Goal: Obtain resource: Download file/media

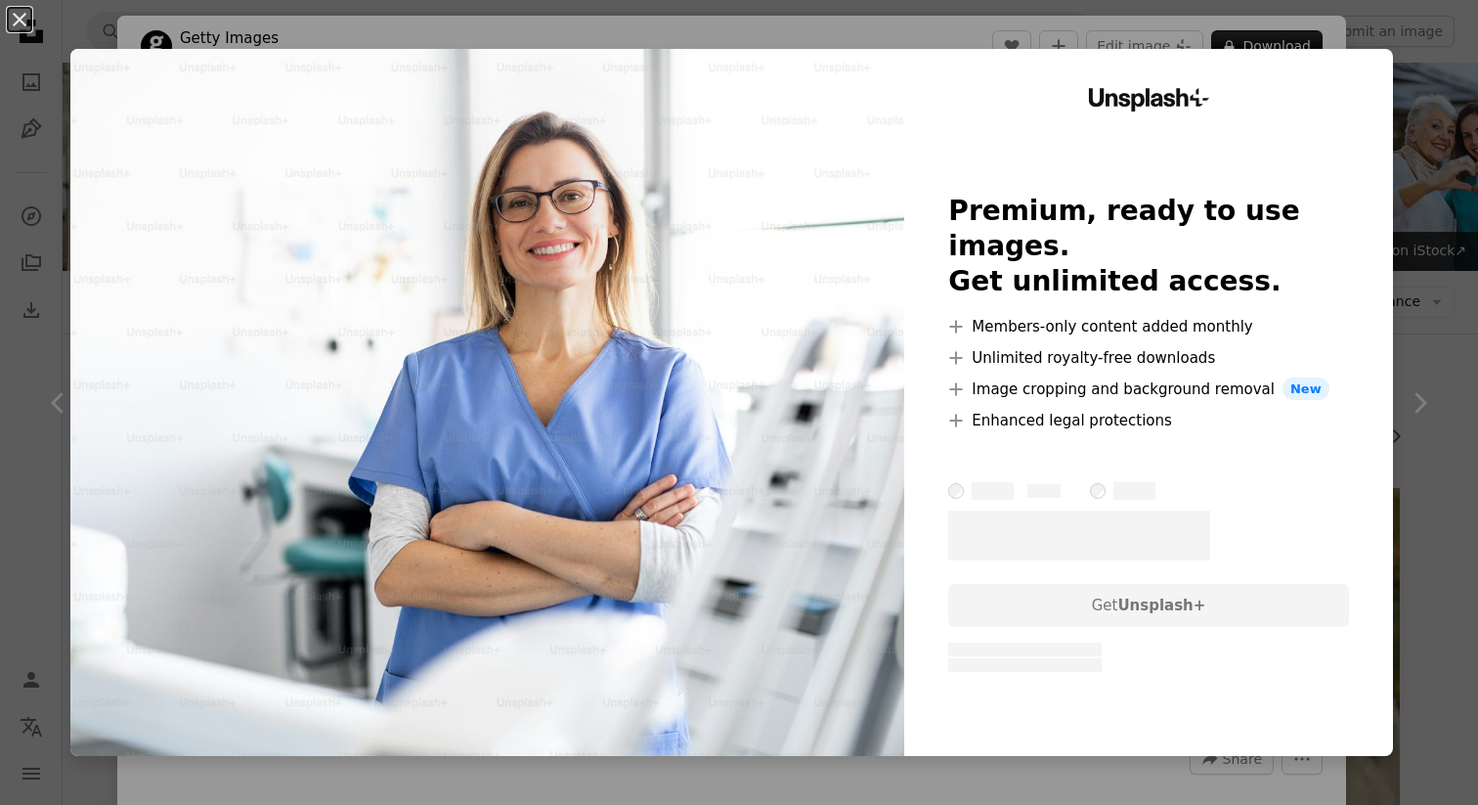
scroll to position [728, 0]
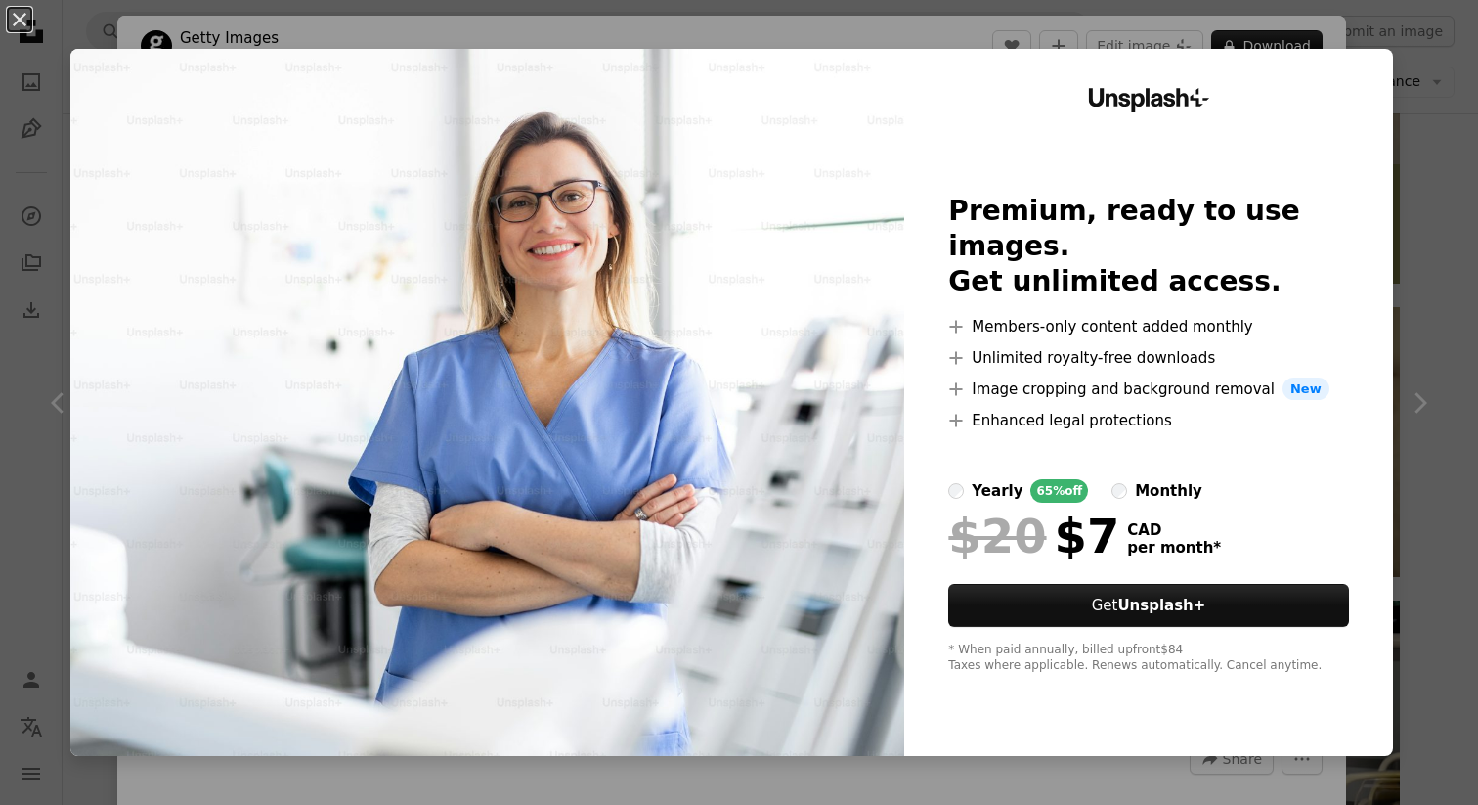
click at [1418, 104] on div "An X shape Unsplash+ Premium, ready to use images. Get unlimited access. A plus…" at bounding box center [739, 402] width 1478 height 805
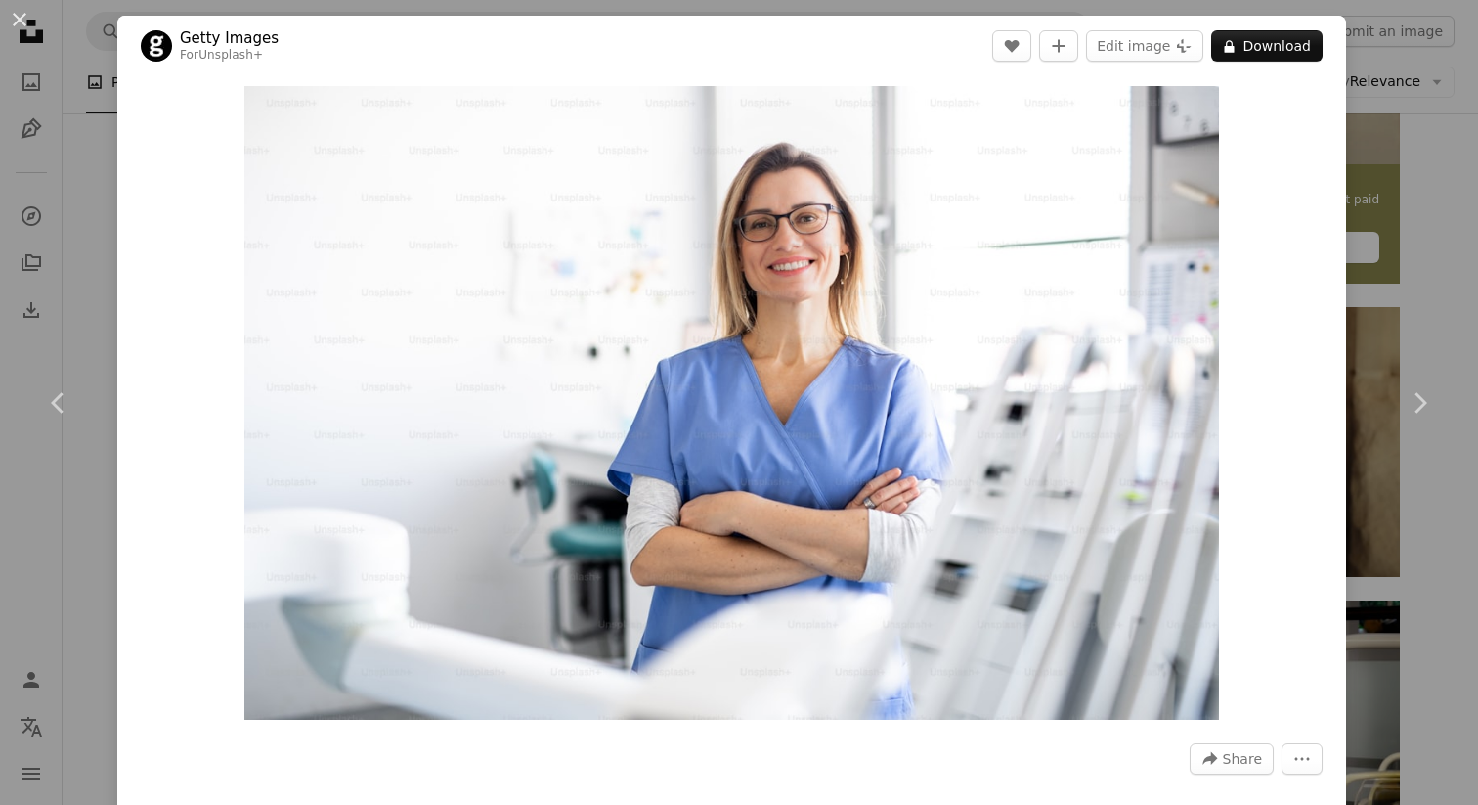
click at [1431, 199] on div "An X shape Chevron left Chevron right Getty Images For Unsplash+ A heart A plus…" at bounding box center [739, 402] width 1478 height 805
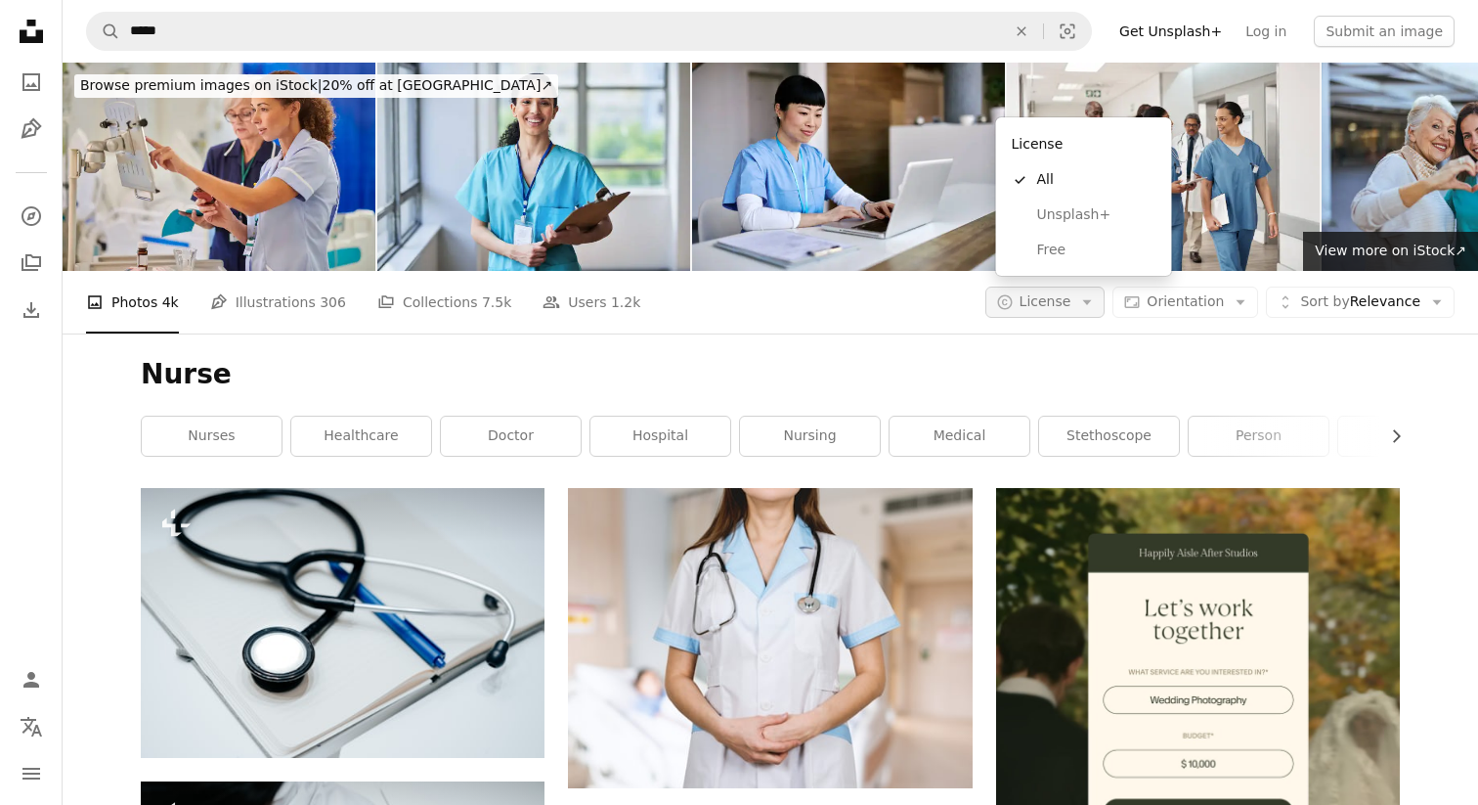
click at [1071, 293] on span "License" at bounding box center [1046, 301] width 52 height 16
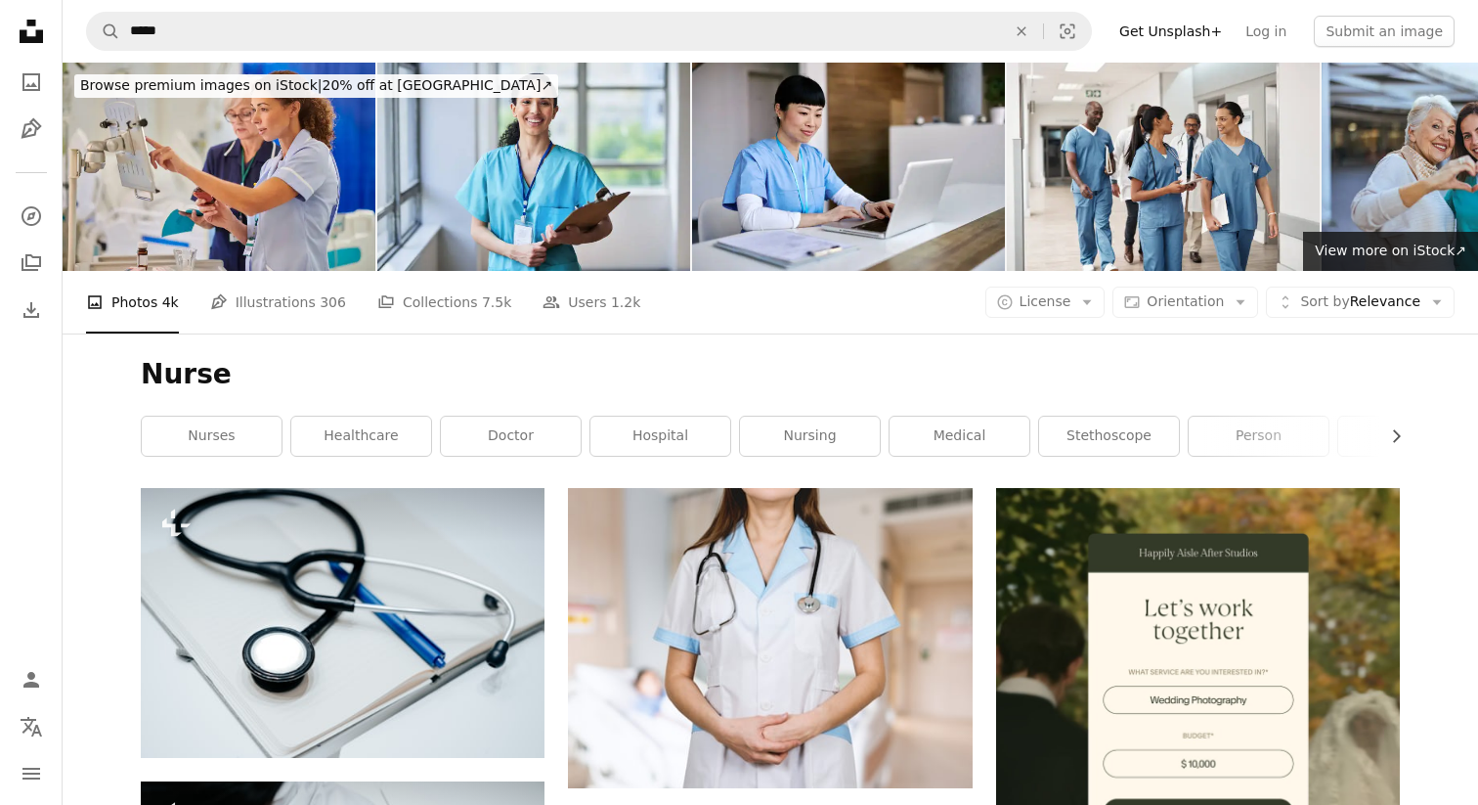
click at [1072, 293] on span "License" at bounding box center [1046, 301] width 52 height 16
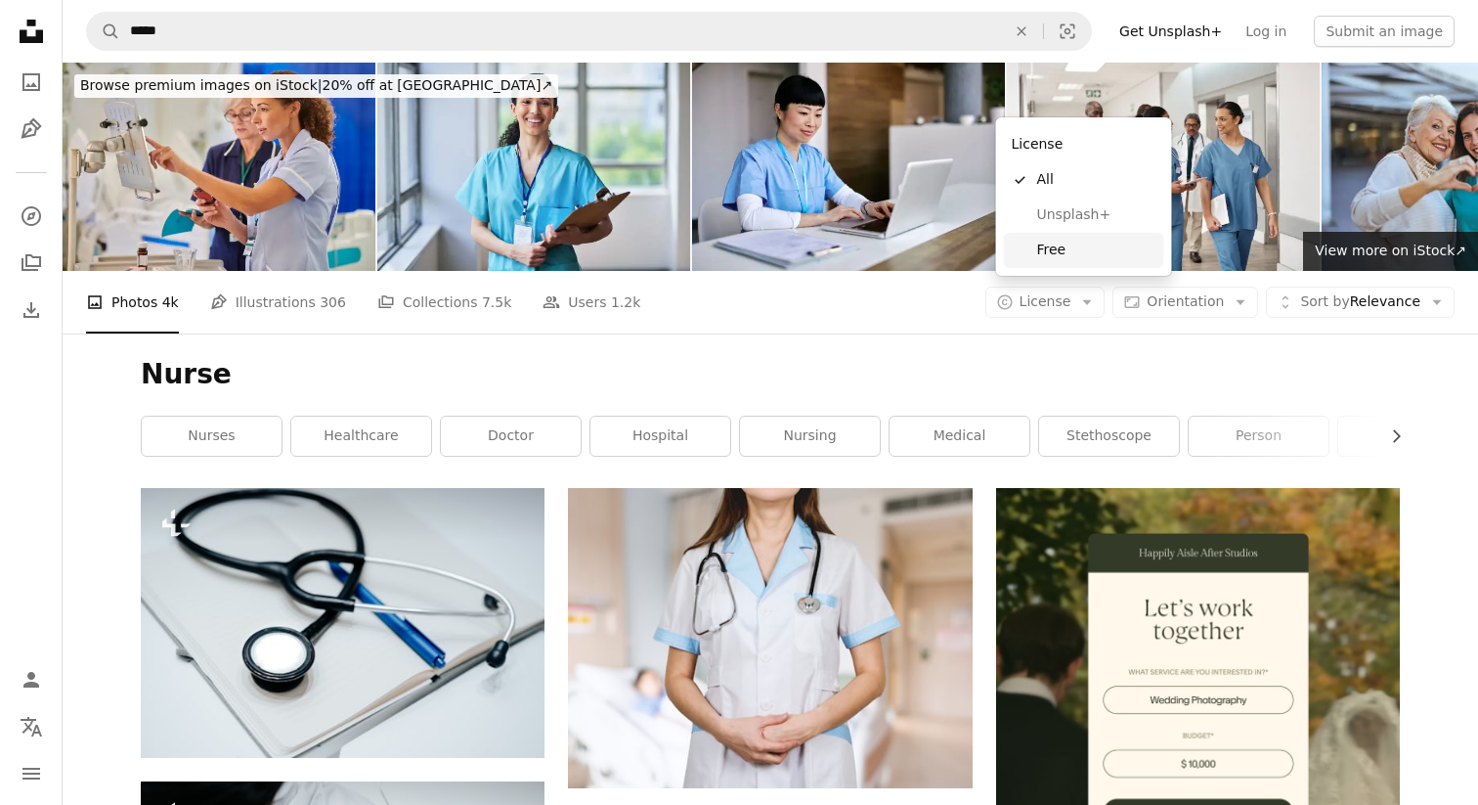
click at [1084, 262] on link "Free" at bounding box center [1084, 250] width 160 height 35
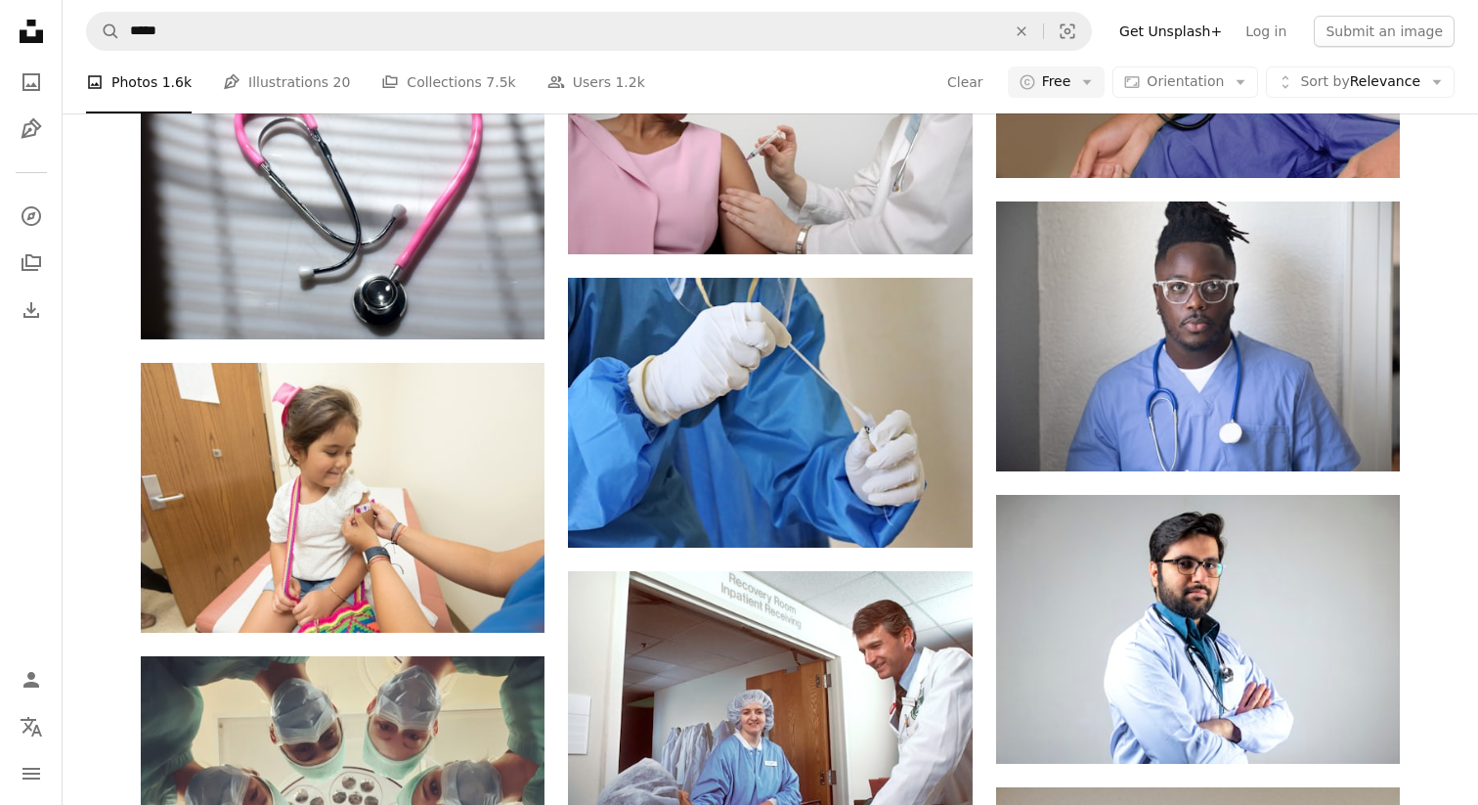
scroll to position [15235, 0]
